Goal: Information Seeking & Learning: Find specific fact

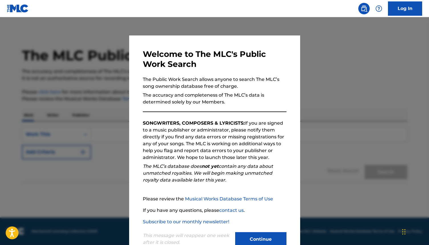
click at [268, 244] on button "Continue" at bounding box center [260, 239] width 51 height 14
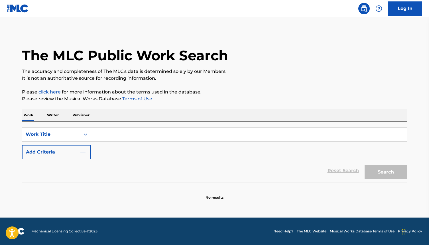
click at [50, 109] on p "Writer" at bounding box center [52, 115] width 15 height 12
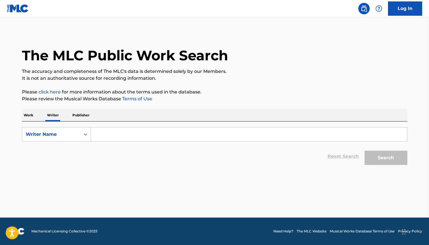
click at [118, 137] on input "Search Form" at bounding box center [249, 134] width 316 height 14
paste input "[PERSON_NAME]"
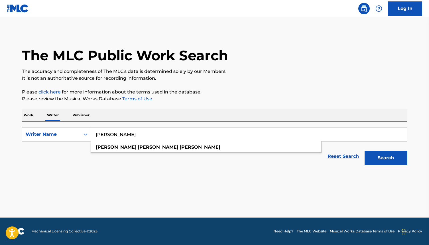
type input "[PERSON_NAME]"
click at [365, 150] on button "Search" at bounding box center [386, 157] width 43 height 14
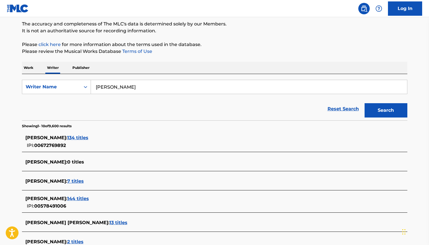
scroll to position [48, 0]
click at [80, 138] on span "134 titles" at bounding box center [77, 136] width 21 height 5
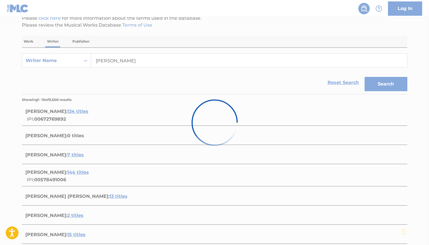
scroll to position [75, 0]
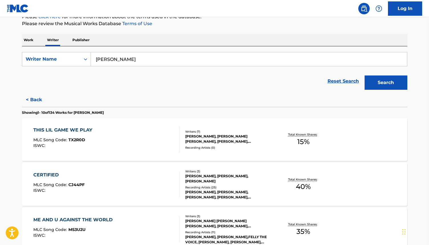
click at [78, 124] on div "THIS LIL GAME WE PLAY MLC Song Code : TX2R0D ISWC : Writers ( 7 ) [PERSON_NAME]…" at bounding box center [215, 139] width 386 height 43
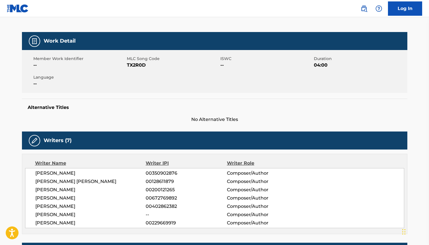
scroll to position [69, 0]
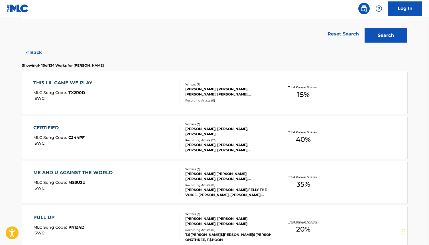
scroll to position [129, 0]
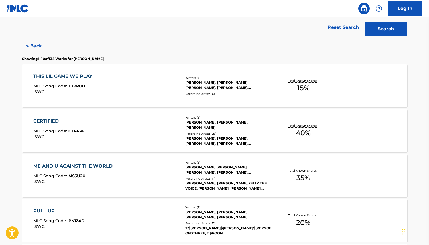
click at [160, 89] on div "THIS LIL GAME WE PLAY MLC Song Code : TX2R0D ISWC :" at bounding box center [106, 86] width 147 height 26
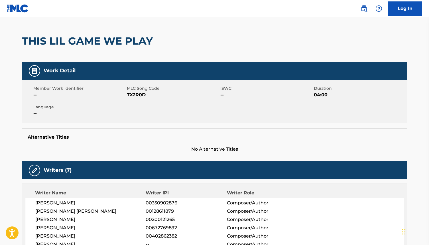
scroll to position [40, 0]
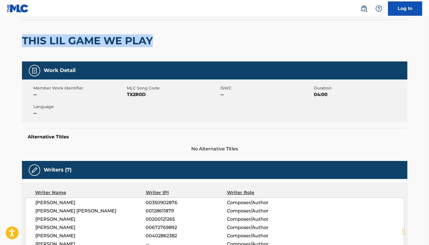
drag, startPoint x: 164, startPoint y: 47, endPoint x: 15, endPoint y: 45, distance: 149.2
copy h2 "THIS LIL GAME WE PLAY"
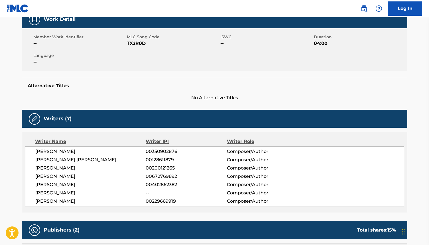
scroll to position [91, 0]
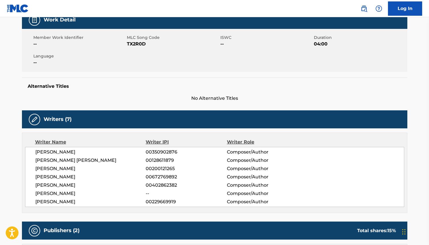
click at [155, 175] on span "00672769892" at bounding box center [186, 176] width 81 height 7
drag, startPoint x: 62, startPoint y: 178, endPoint x: 171, endPoint y: 177, distance: 109.0
click at [171, 177] on div "[PERSON_NAME] 00672769892 Composer/Author" at bounding box center [219, 176] width 369 height 7
click at [169, 175] on span "00672769892" at bounding box center [186, 176] width 81 height 7
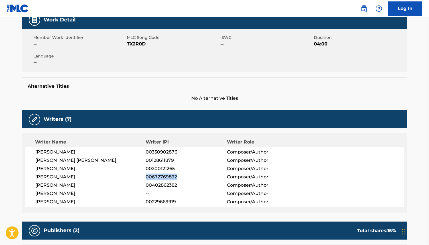
copy span "00672769892"
drag, startPoint x: 32, startPoint y: 176, endPoint x: 80, endPoint y: 176, distance: 47.4
click at [80, 176] on div "[PERSON_NAME] 00350902876 Composer/Author [PERSON_NAME] [PERSON_NAME] 001286118…" at bounding box center [214, 177] width 379 height 60
copy span "[PERSON_NAME]"
